Goal: Task Accomplishment & Management: Manage account settings

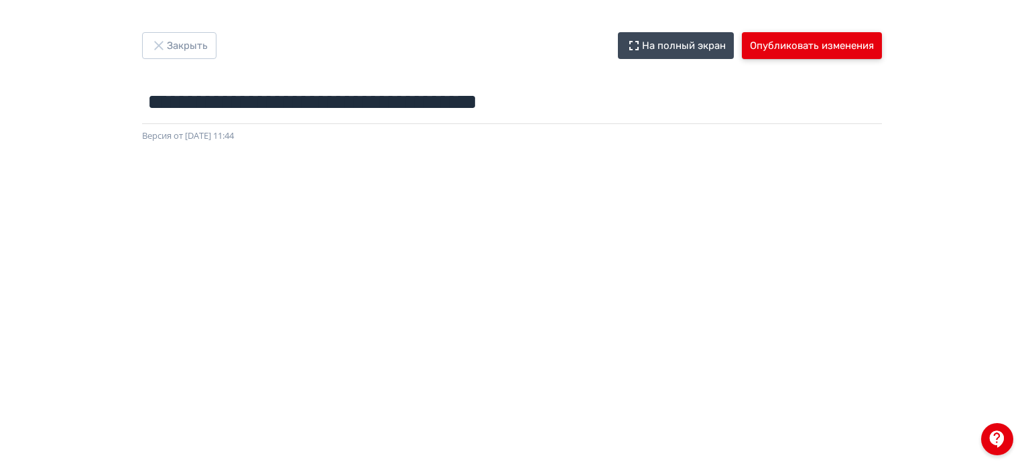
click at [811, 50] on button "Опубликовать изменения" at bounding box center [812, 45] width 140 height 27
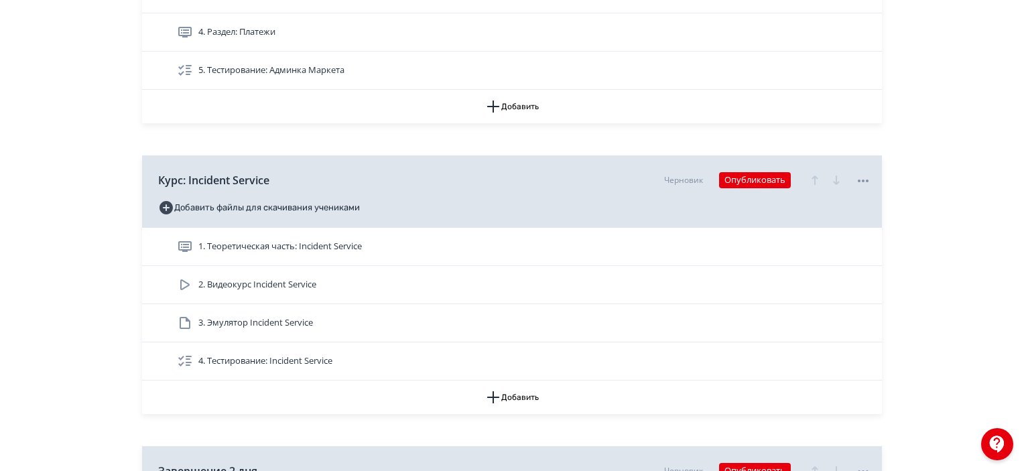
scroll to position [2411, 0]
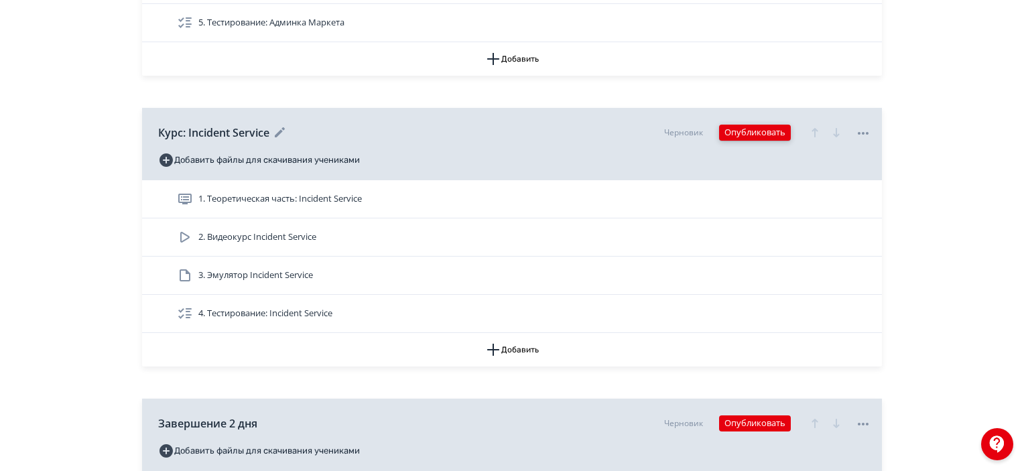
click at [762, 125] on button "Опубликовать" at bounding box center [755, 133] width 72 height 16
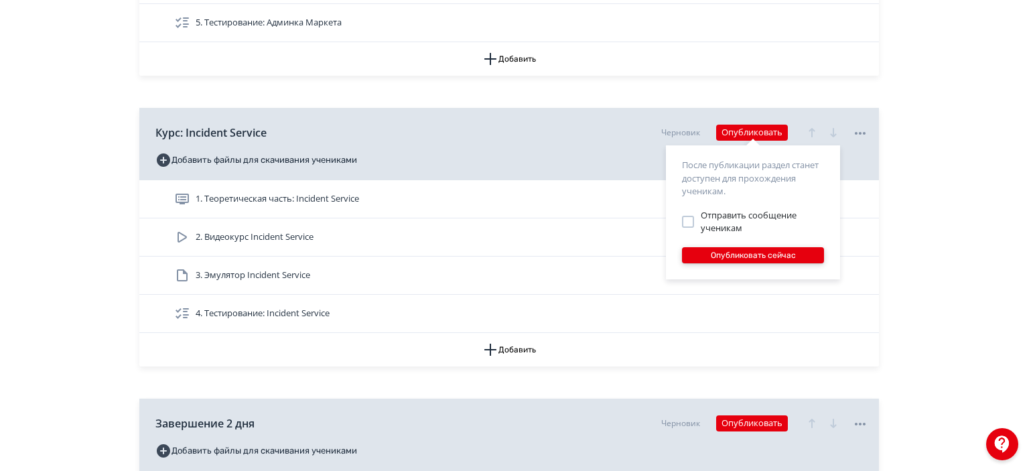
click at [798, 247] on button "Опубликовать сейчас" at bounding box center [753, 255] width 142 height 16
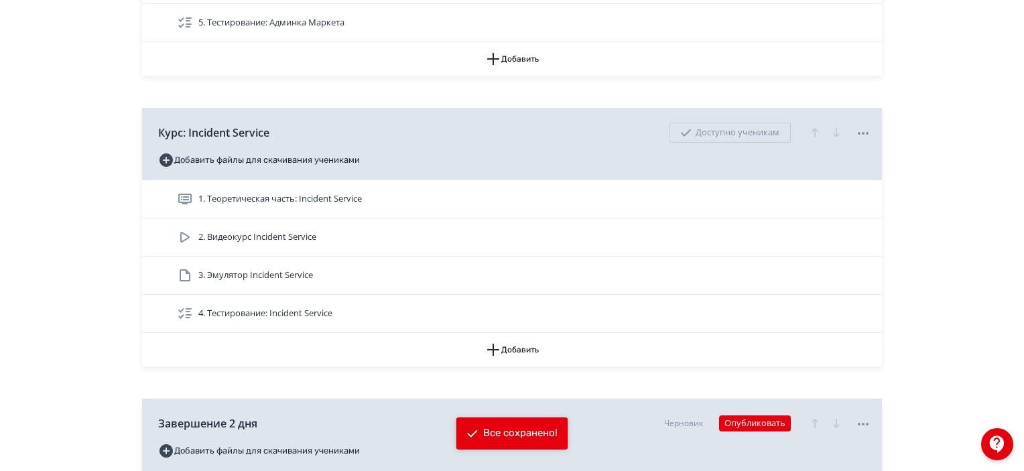
scroll to position [2478, 0]
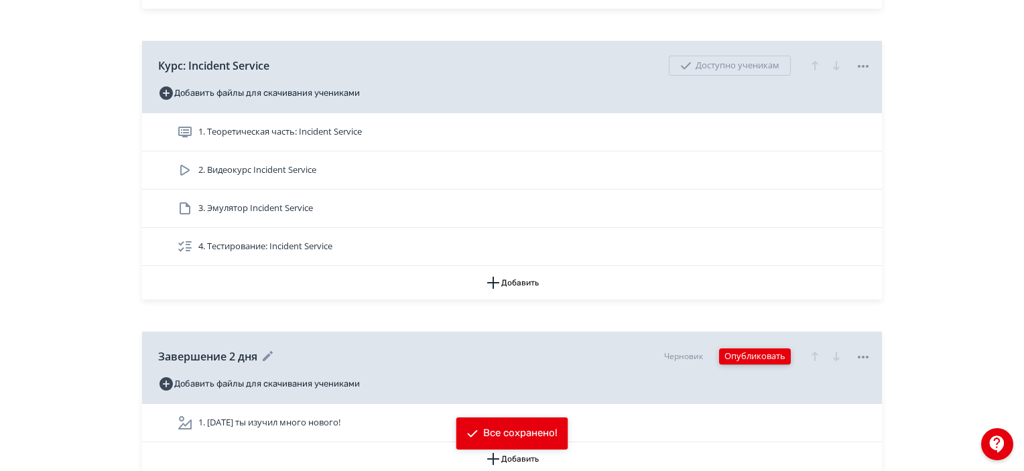
click at [743, 348] on button "Опубликовать" at bounding box center [755, 356] width 72 height 16
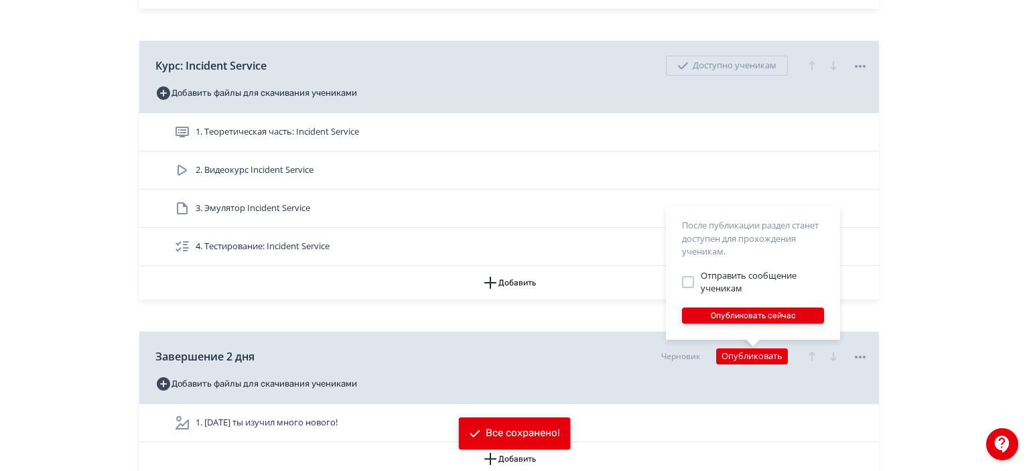
click at [754, 315] on button "Опубликовать сейчас" at bounding box center [753, 315] width 142 height 16
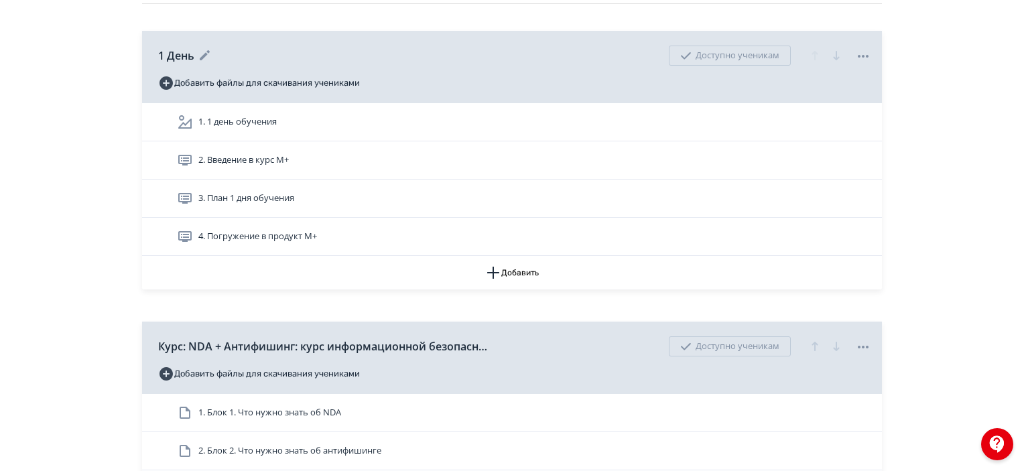
scroll to position [0, 0]
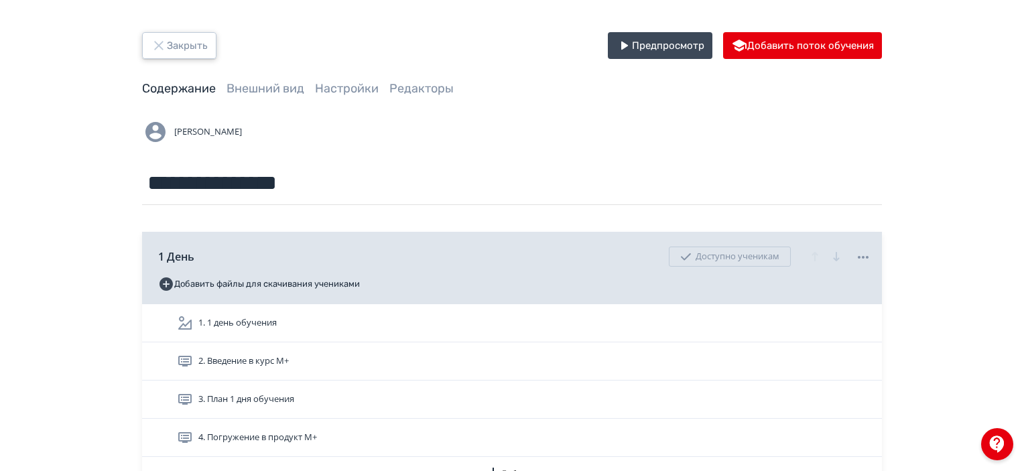
click at [204, 46] on button "Закрыть" at bounding box center [179, 45] width 74 height 27
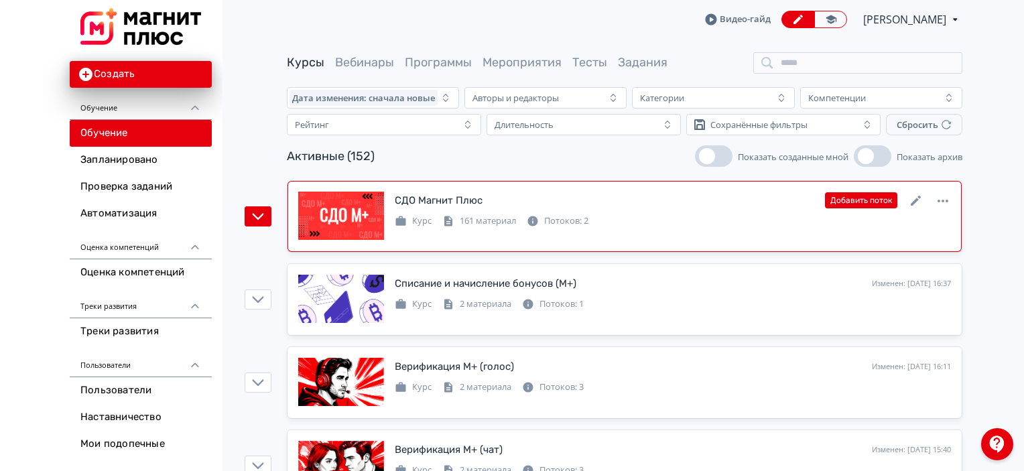
click at [772, 228] on div "СДО Магнит Плюс Изменен: 12.08.2025 в 17:18 Добавить поток Курс 161 материал По…" at bounding box center [624, 217] width 652 height 50
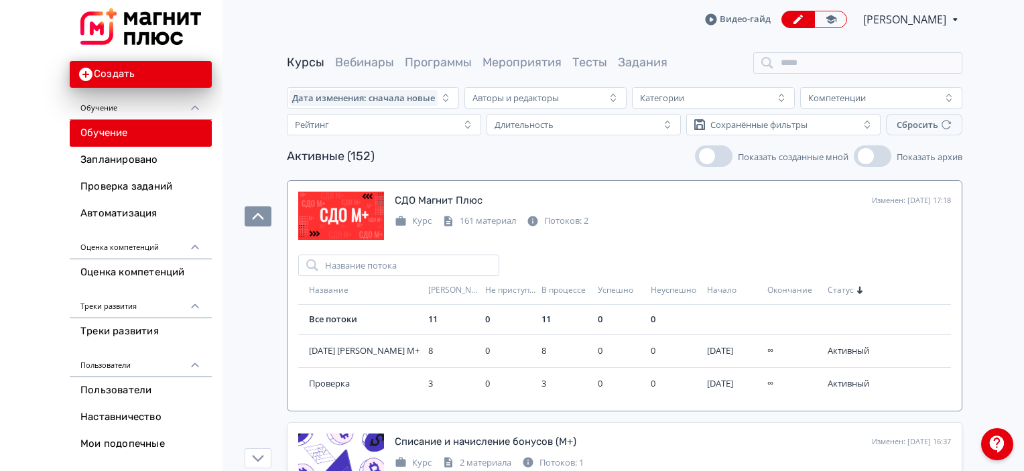
scroll to position [67, 0]
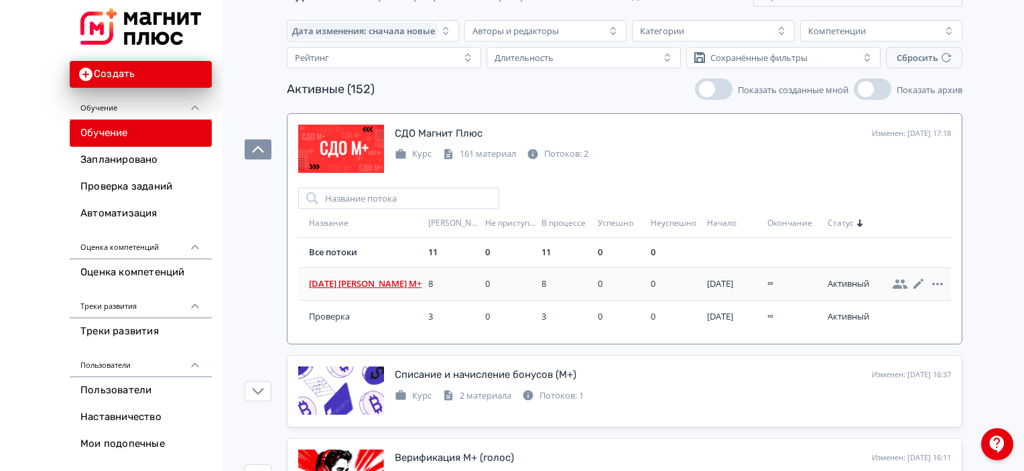
click at [385, 277] on span "11.08.25 Афанасенко М+" at bounding box center [366, 283] width 114 height 13
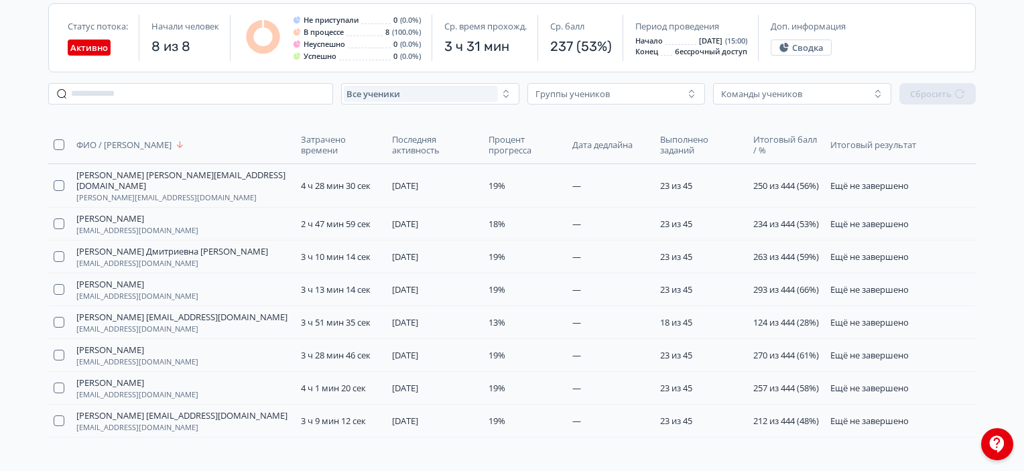
scroll to position [134, 0]
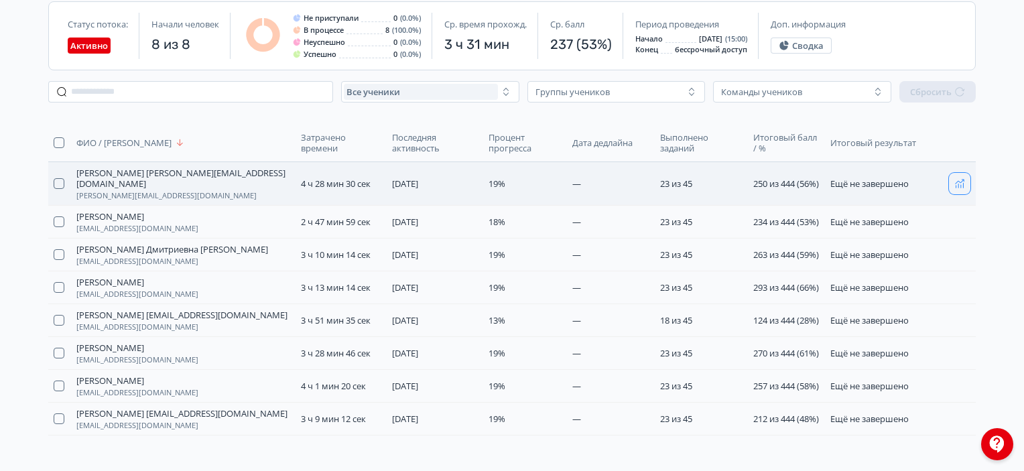
click at [959, 184] on icon "button" at bounding box center [959, 183] width 11 height 11
click at [955, 225] on icon "button" at bounding box center [959, 221] width 11 height 11
click at [962, 293] on icon "button" at bounding box center [959, 287] width 11 height 11
click at [959, 293] on icon "button" at bounding box center [959, 287] width 11 height 11
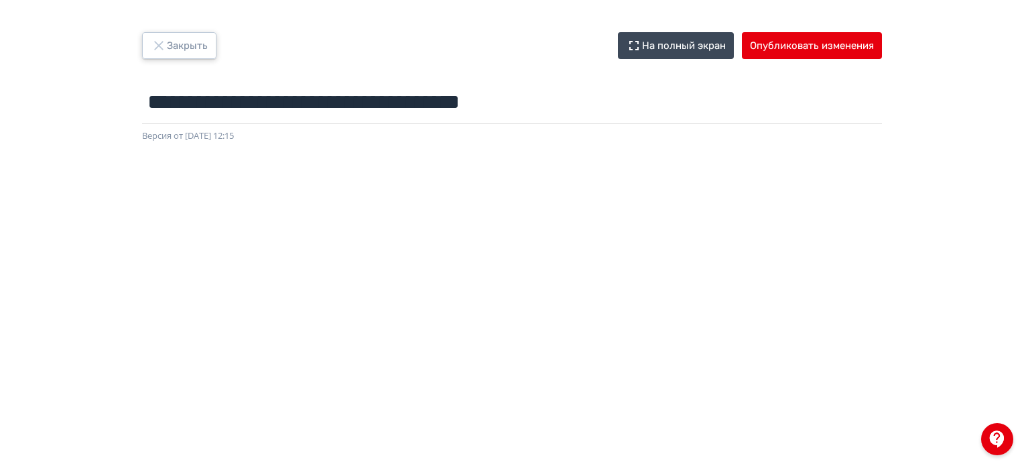
click at [166, 34] on button "Закрыть" at bounding box center [179, 45] width 74 height 27
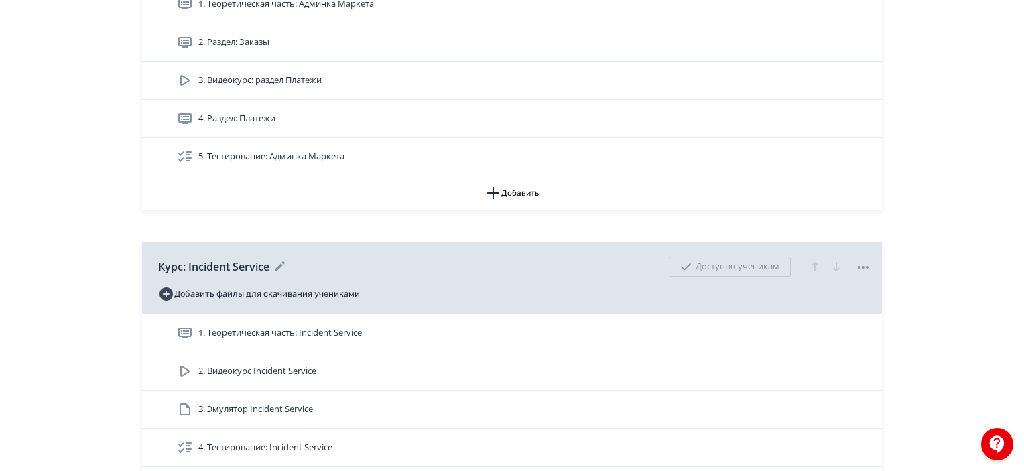
scroll to position [2478, 0]
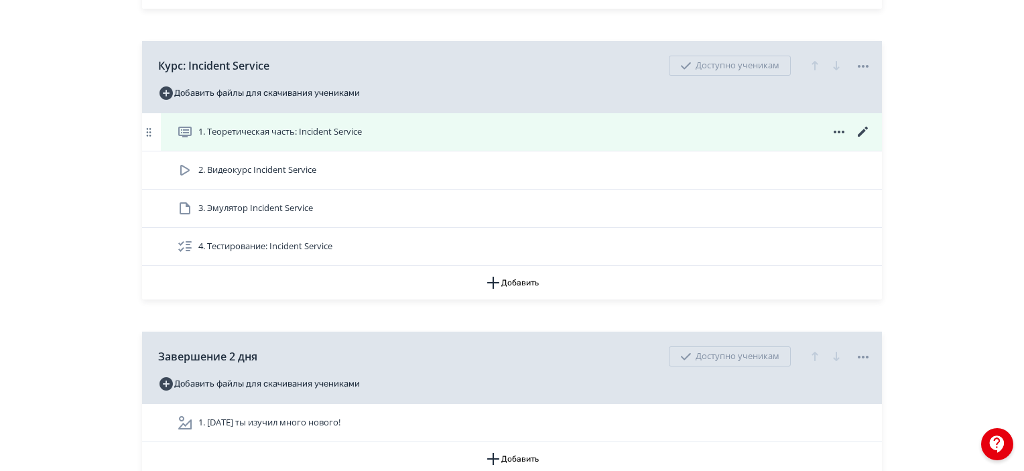
click at [862, 129] on icon at bounding box center [862, 132] width 10 height 10
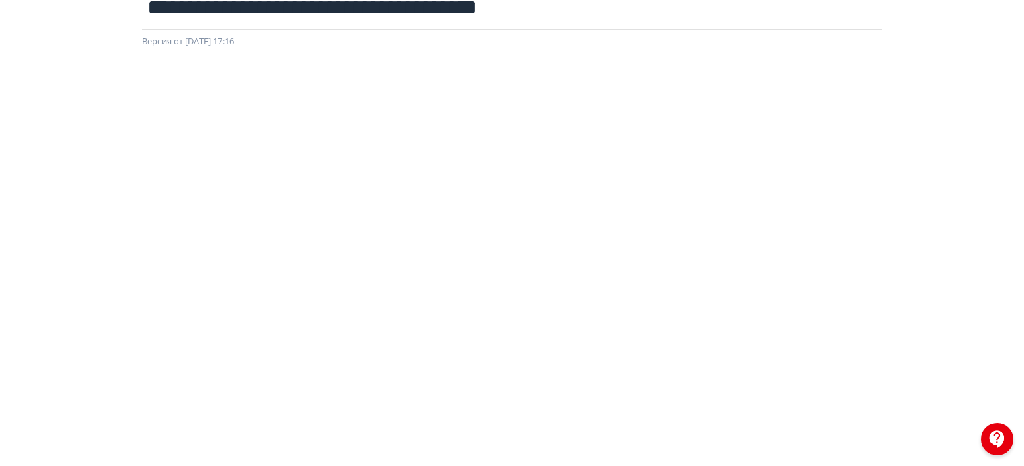
scroll to position [134, 0]
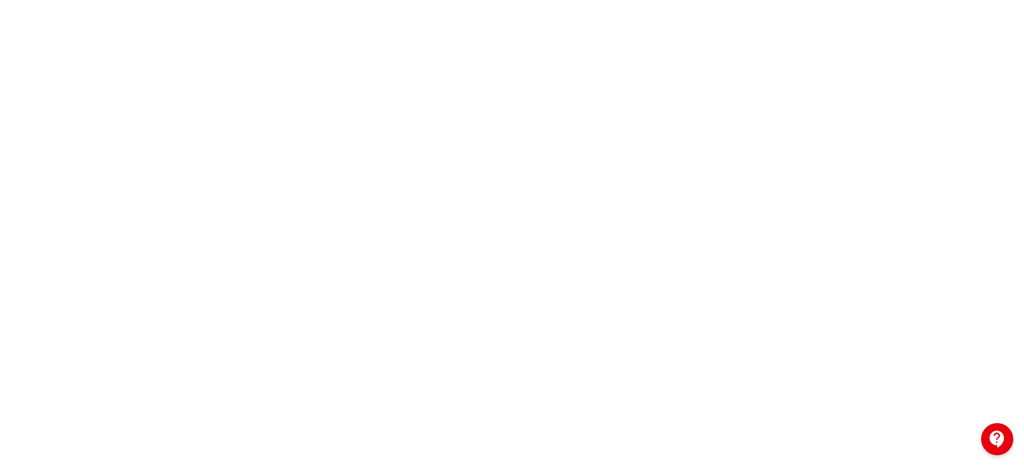
scroll to position [201, 0]
